Goal: Task Accomplishment & Management: Manage account settings

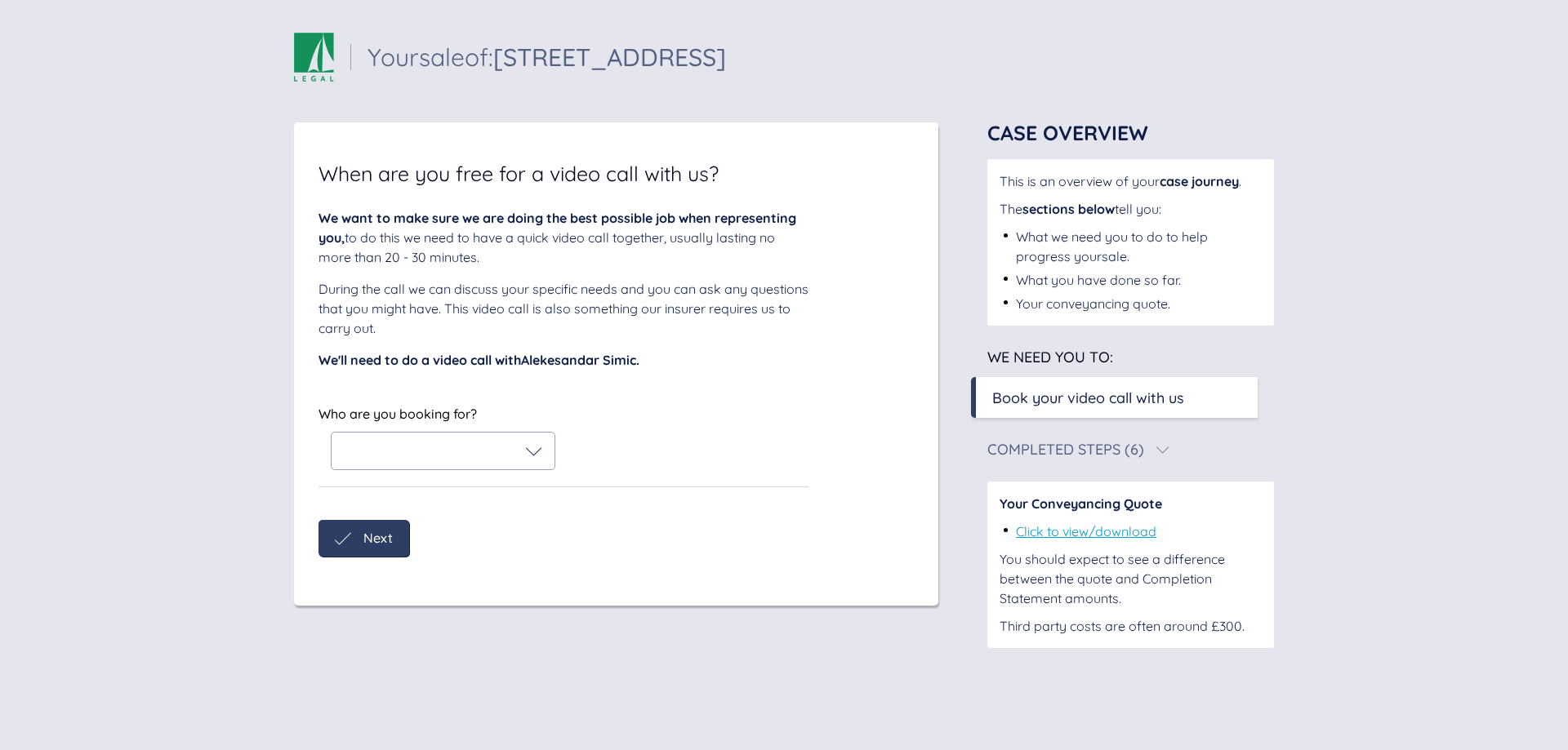
click at [535, 445] on icon at bounding box center [533, 451] width 16 height 16
click at [516, 491] on div "Alekesandar Simic" at bounding box center [443, 493] width 197 height 20
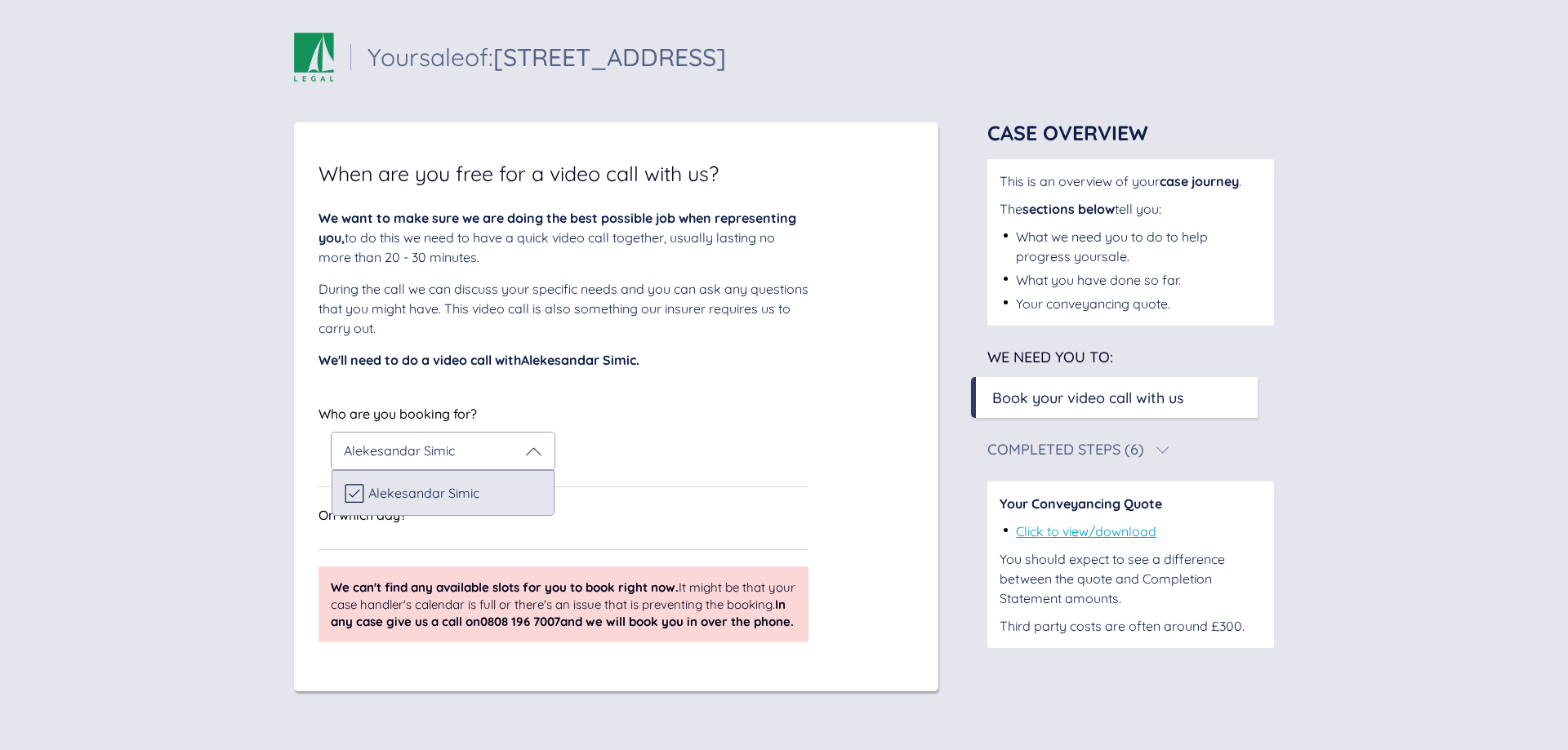
click at [392, 491] on span "Alekesandar Simic" at bounding box center [423, 492] width 111 height 15
click at [350, 490] on icon at bounding box center [355, 493] width 20 height 20
click at [447, 538] on div "On which day?" at bounding box center [563, 526] width 490 height 47
click at [438, 521] on div "On which day?" at bounding box center [563, 515] width 490 height 20
click at [1007, 394] on div "Book your video call with us" at bounding box center [1088, 397] width 192 height 22
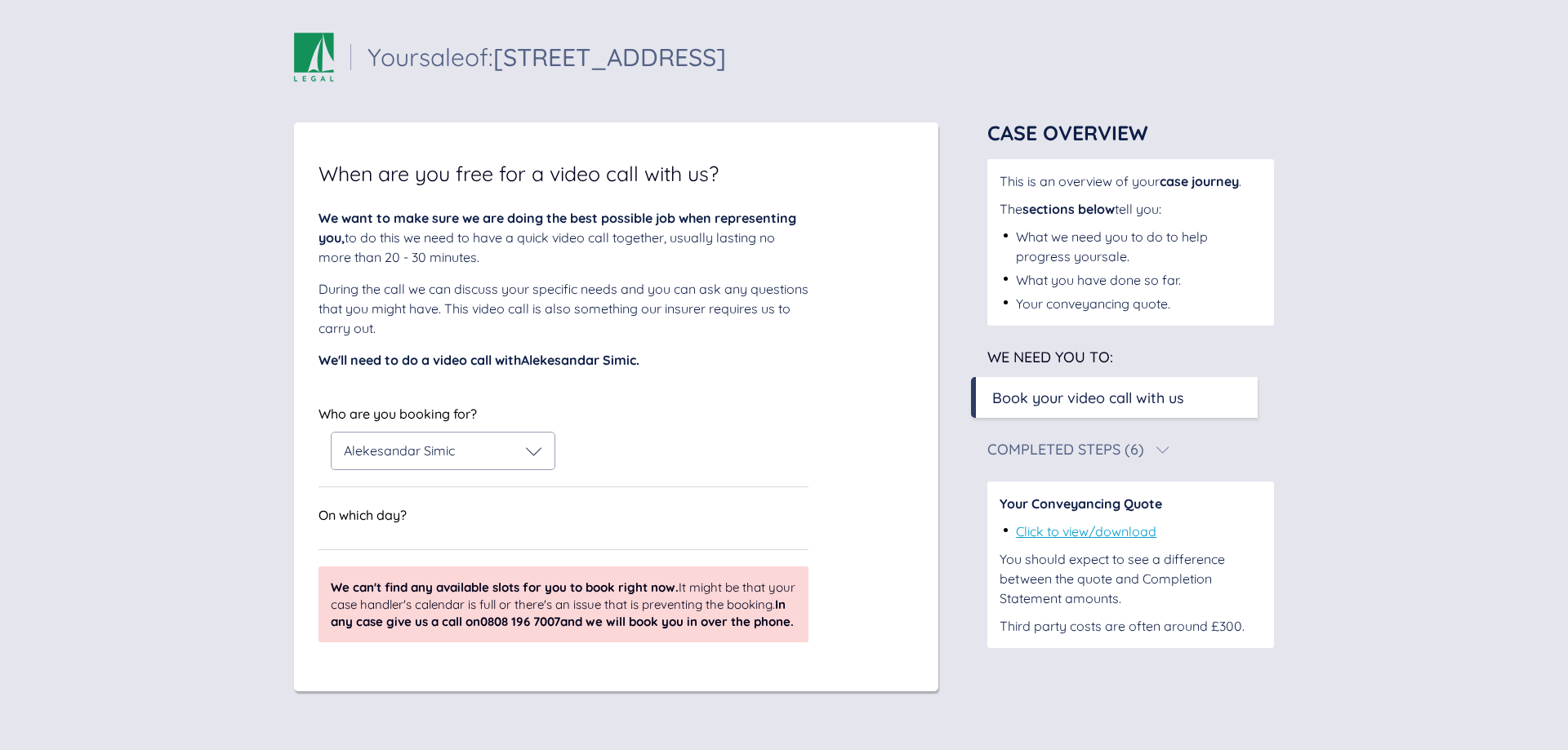
click at [1004, 396] on div "Book your video call with us" at bounding box center [1088, 397] width 192 height 22
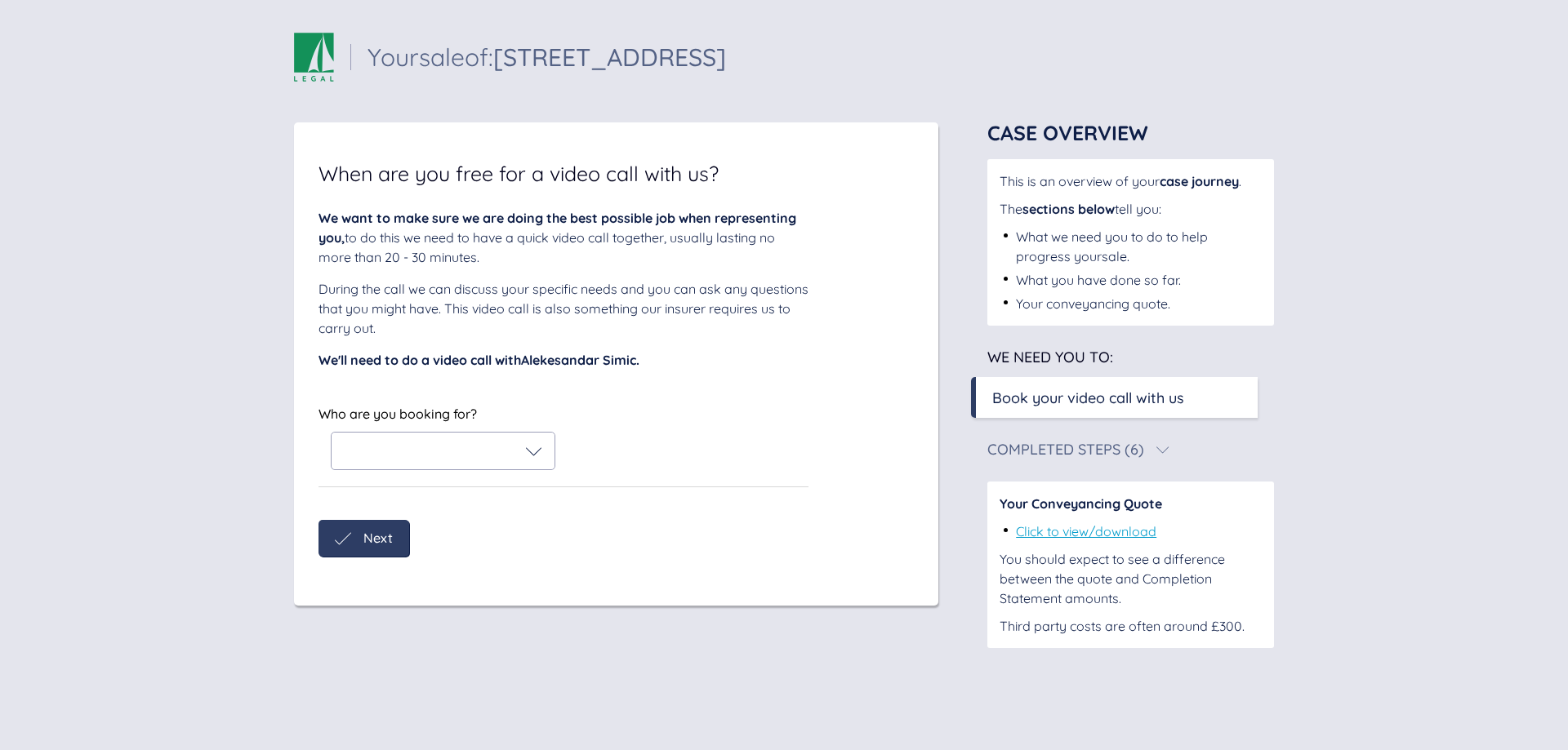
click at [537, 445] on icon at bounding box center [533, 451] width 16 height 16
click at [438, 485] on span "Alekesandar Simic" at bounding box center [423, 492] width 111 height 15
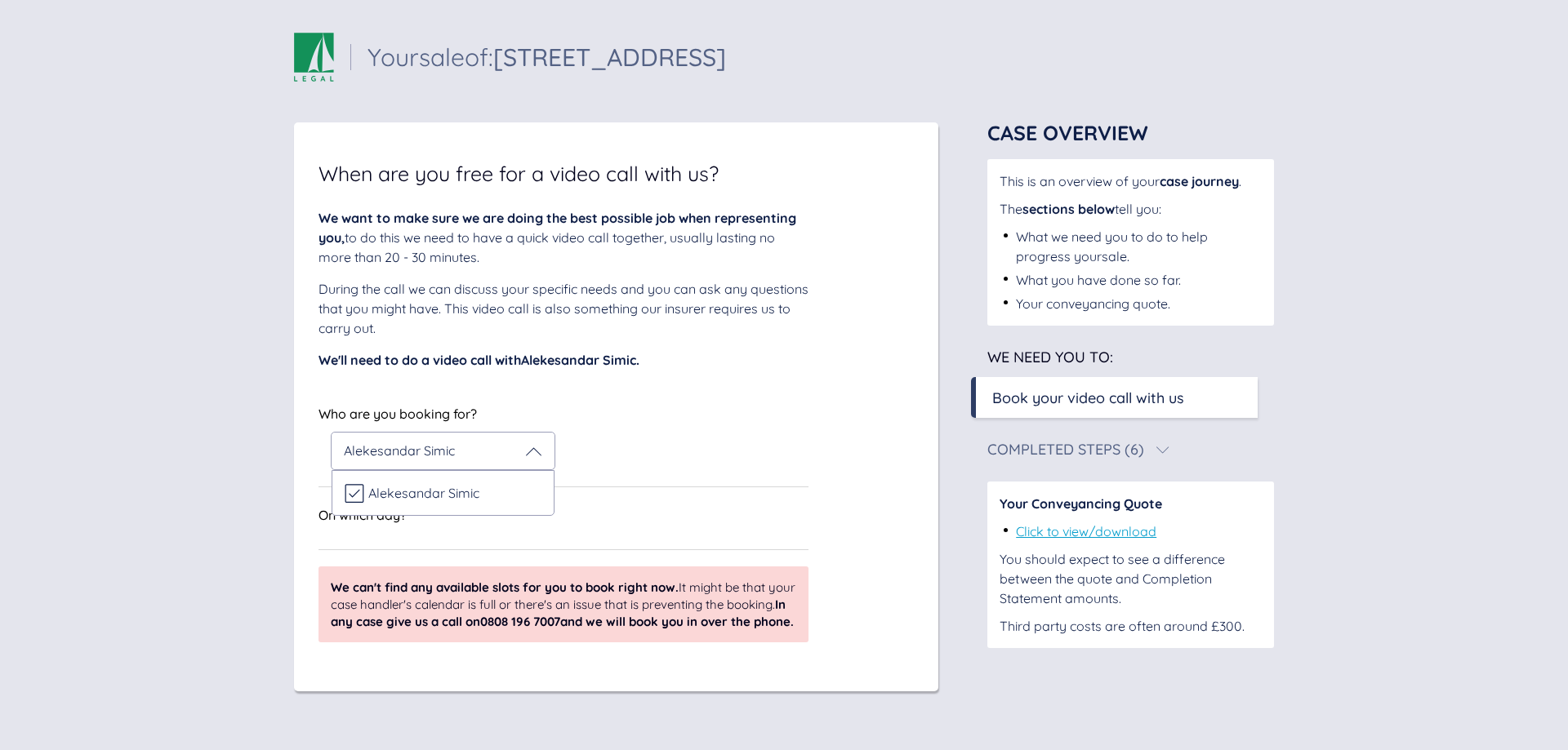
click at [420, 529] on div "On which day?" at bounding box center [563, 519] width 490 height 28
